Goal: Navigation & Orientation: Find specific page/section

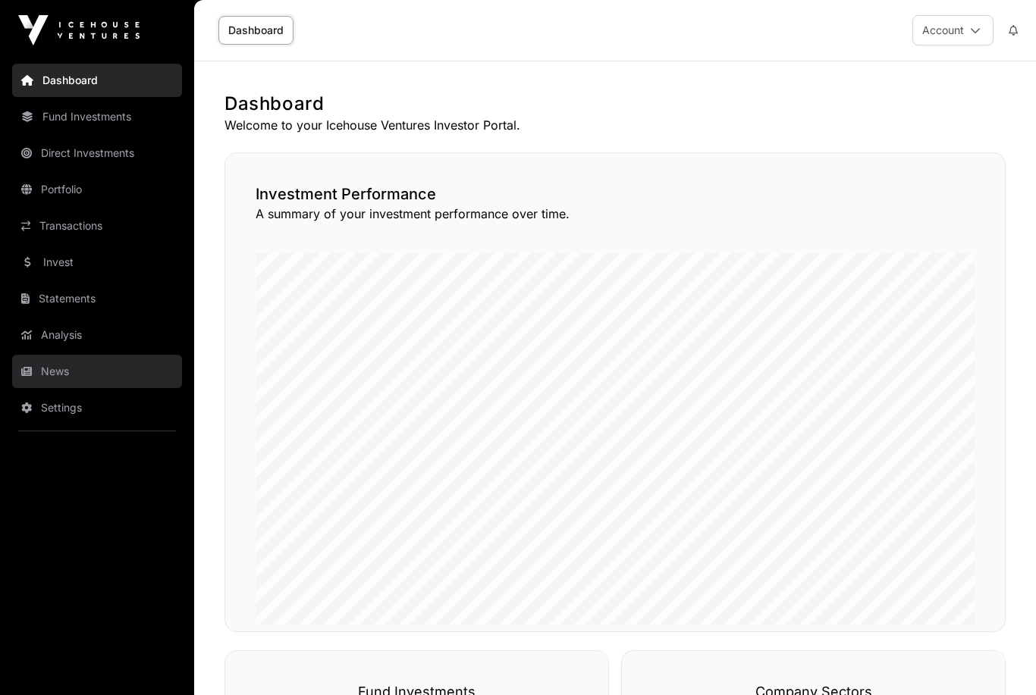
click at [59, 373] on link "News" at bounding box center [97, 371] width 170 height 33
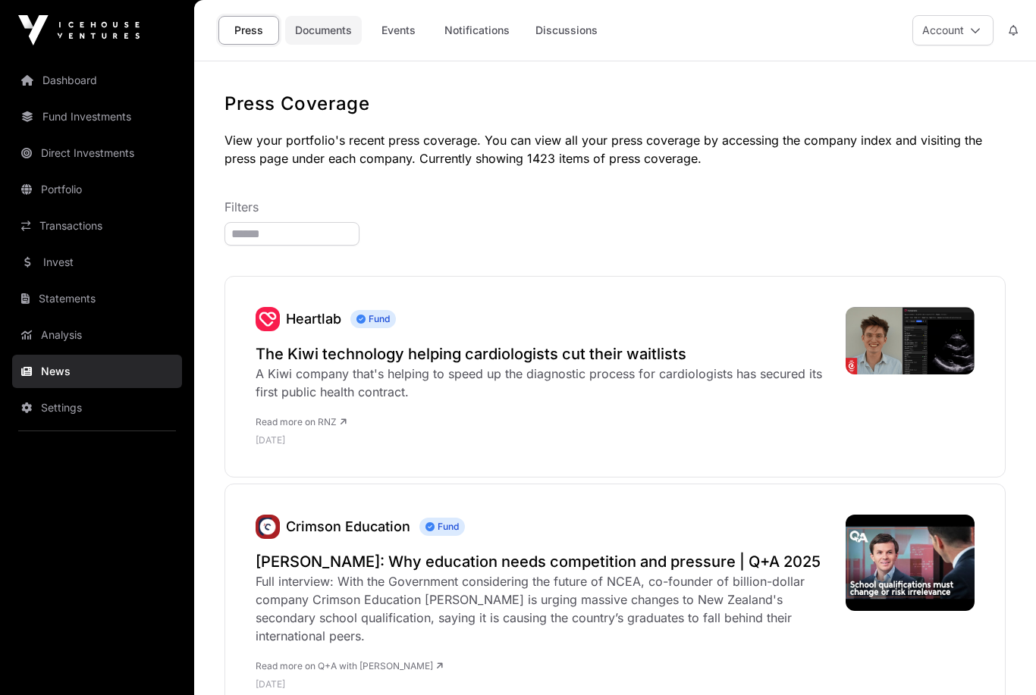
click at [324, 35] on link "Documents" at bounding box center [323, 30] width 77 height 29
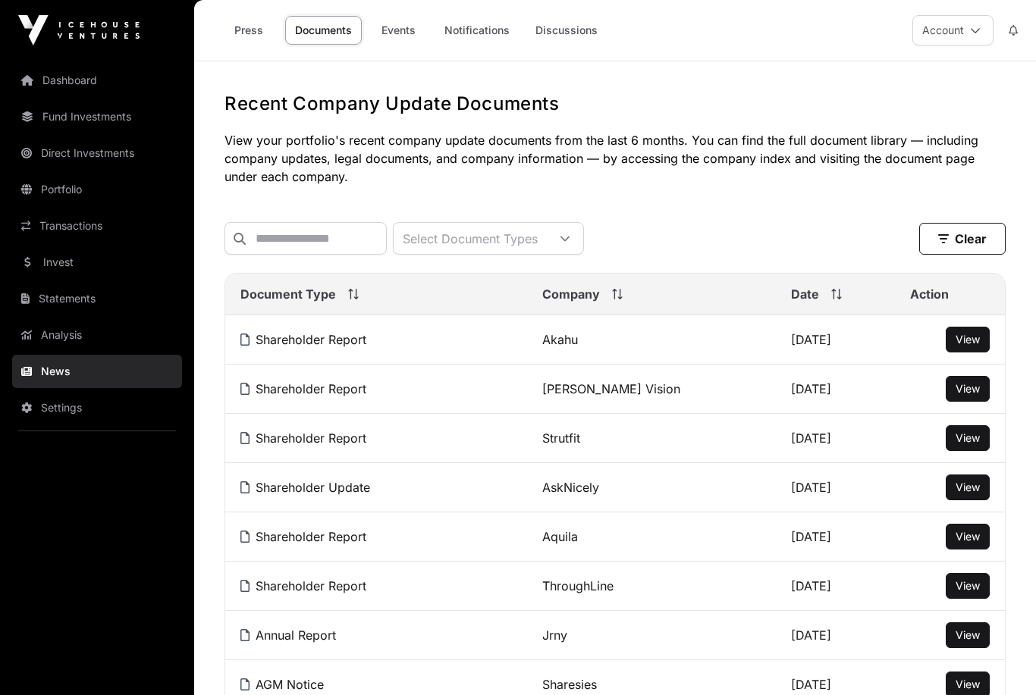
click at [319, 30] on link "Documents" at bounding box center [323, 30] width 77 height 29
click at [409, 27] on link "Events" at bounding box center [398, 30] width 61 height 29
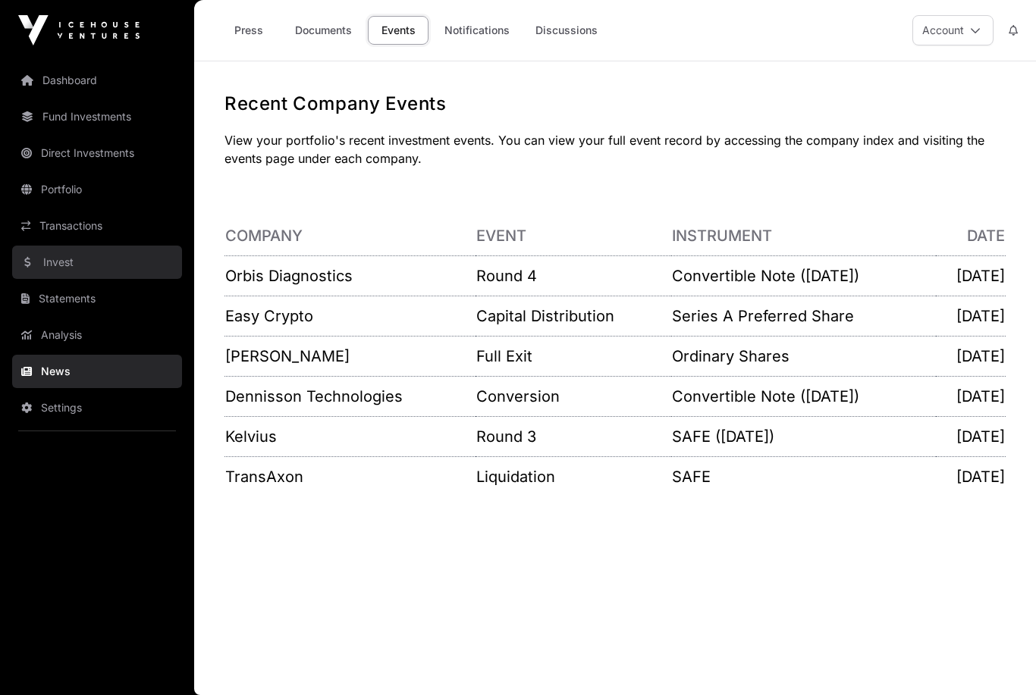
click at [71, 270] on link "Invest" at bounding box center [97, 262] width 170 height 33
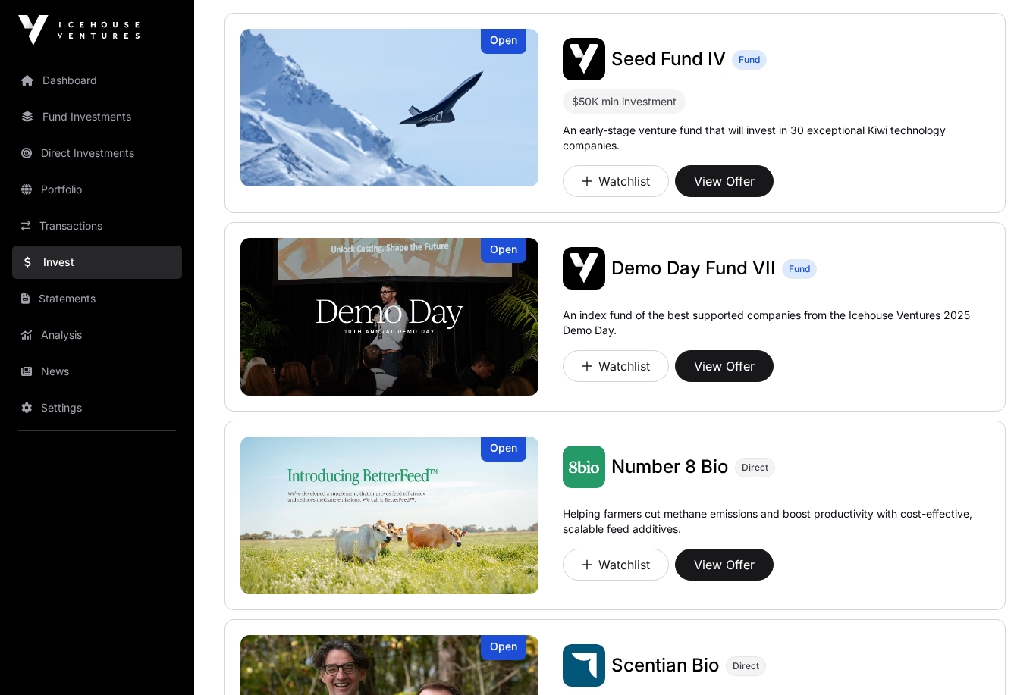
scroll to position [198, 0]
